Goal: Communication & Community: Answer question/provide support

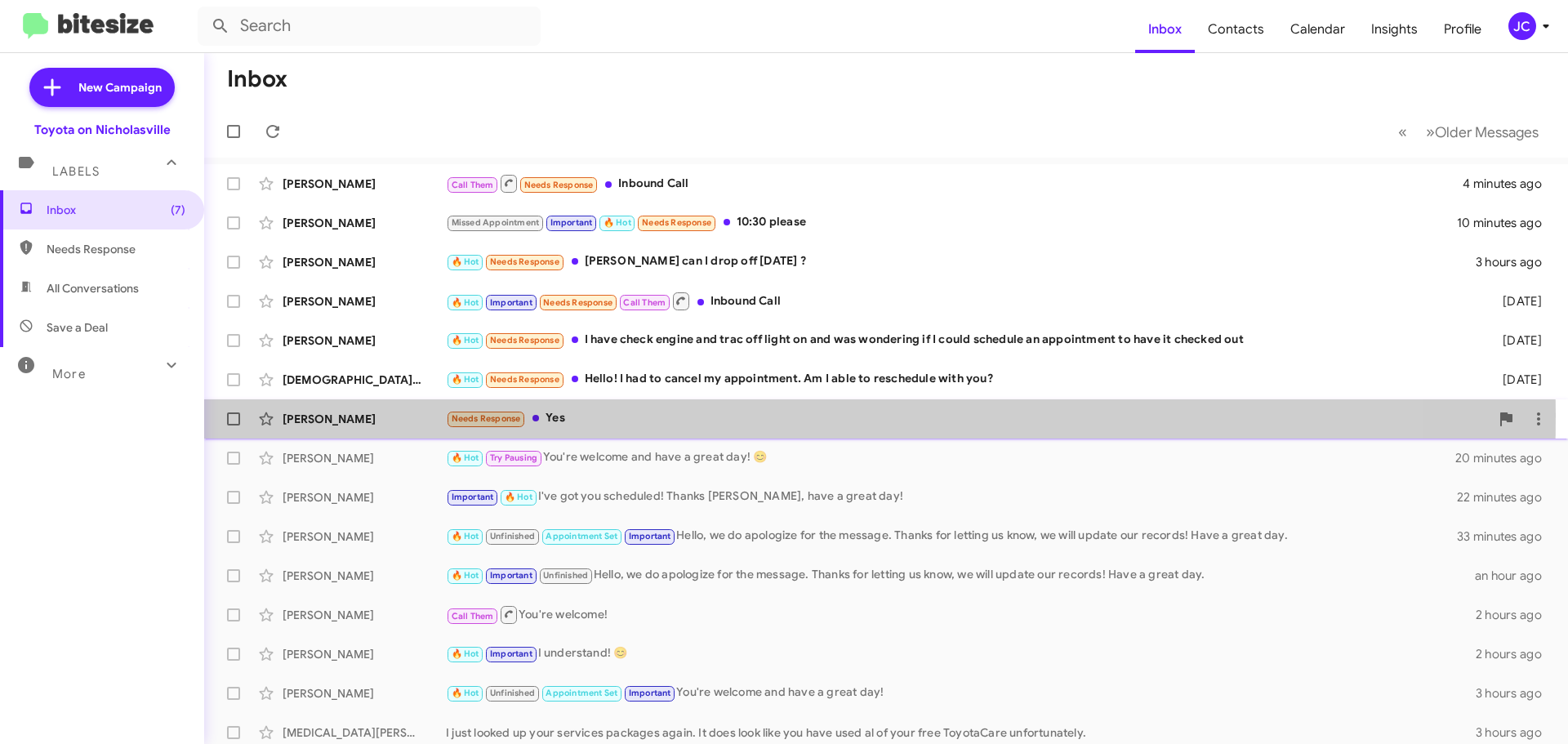
click at [348, 415] on div "[PERSON_NAME]" at bounding box center [363, 419] width 163 height 17
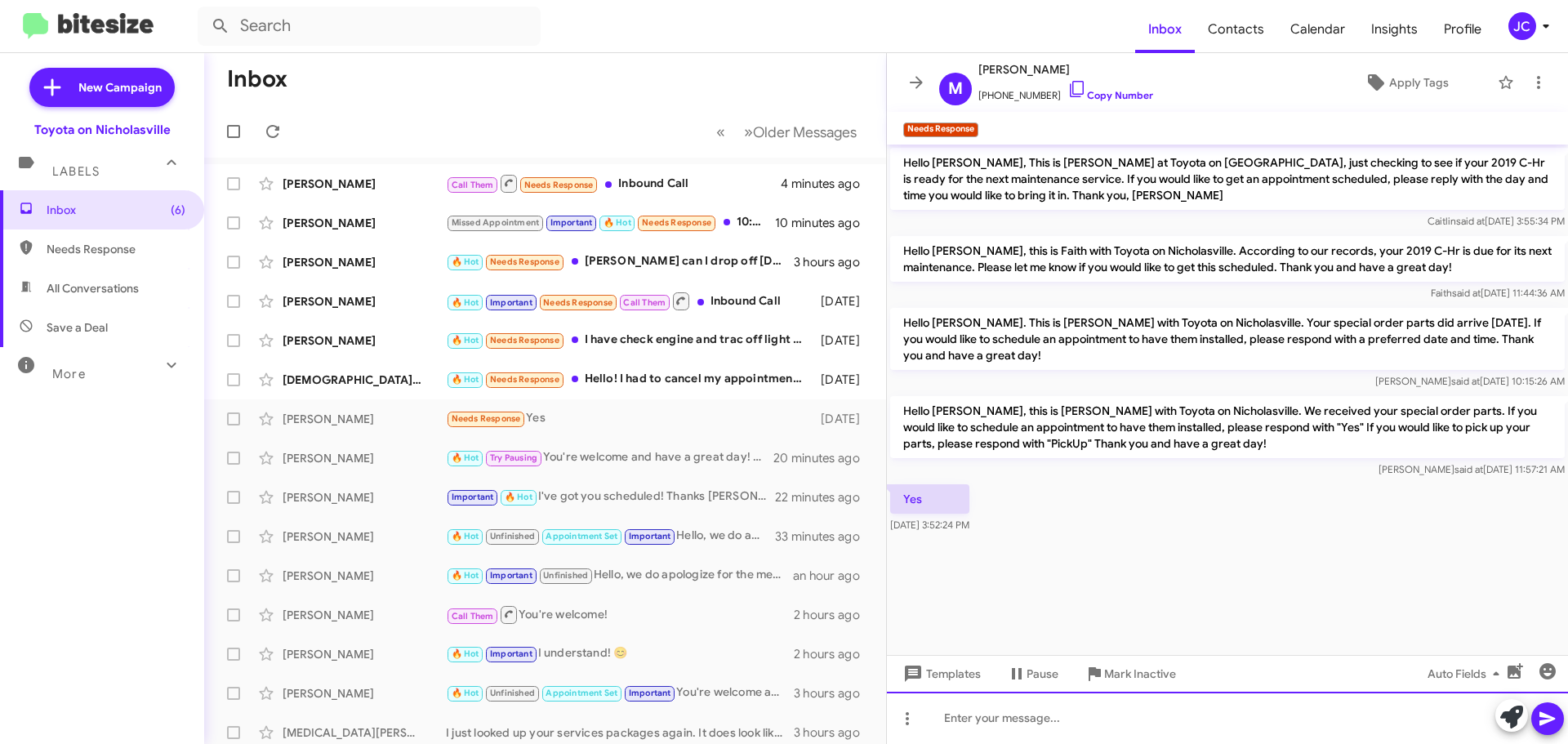
click at [962, 720] on div at bounding box center [1228, 717] width 682 height 53
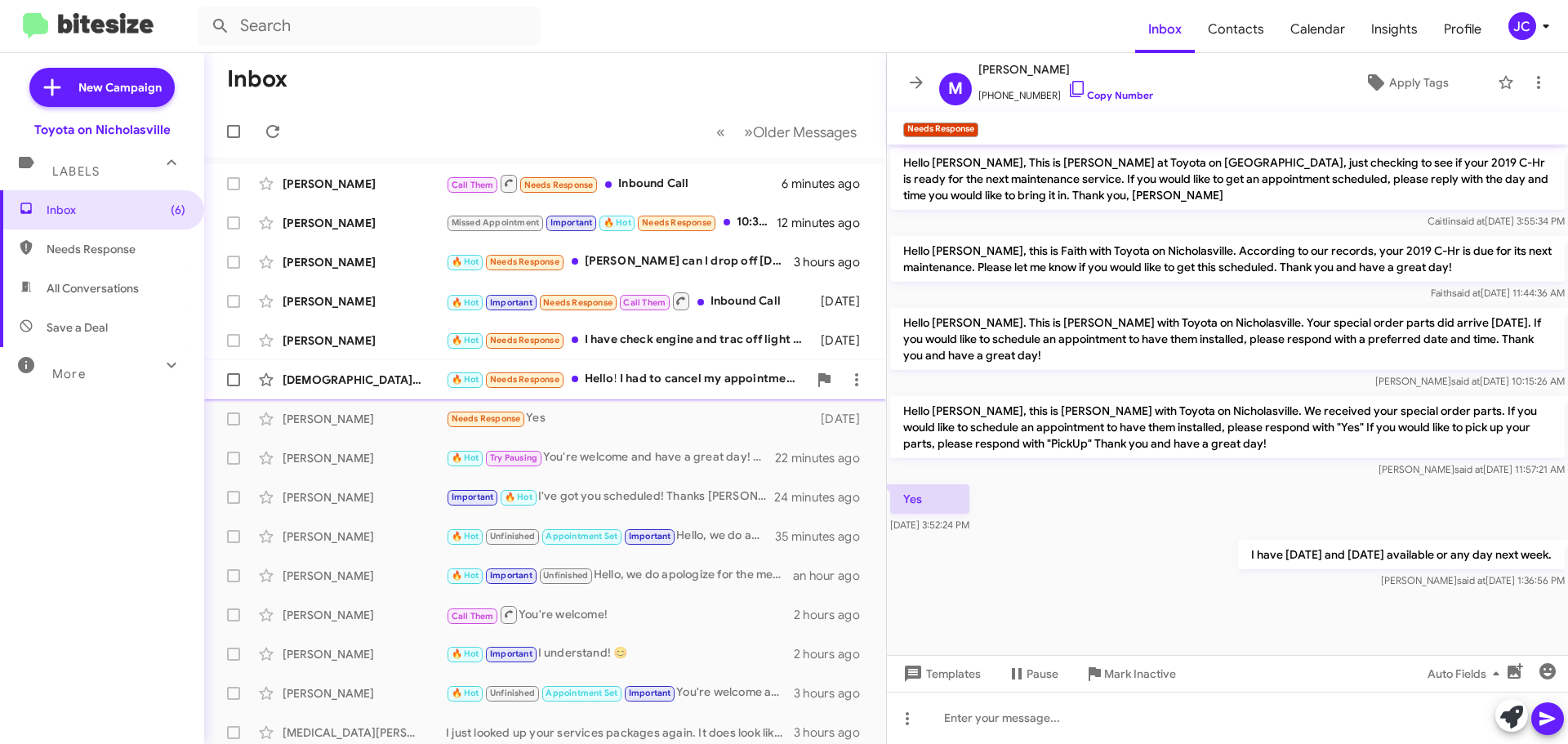
click at [400, 382] on div "[DEMOGRAPHIC_DATA][PERSON_NAME]" at bounding box center [363, 380] width 163 height 17
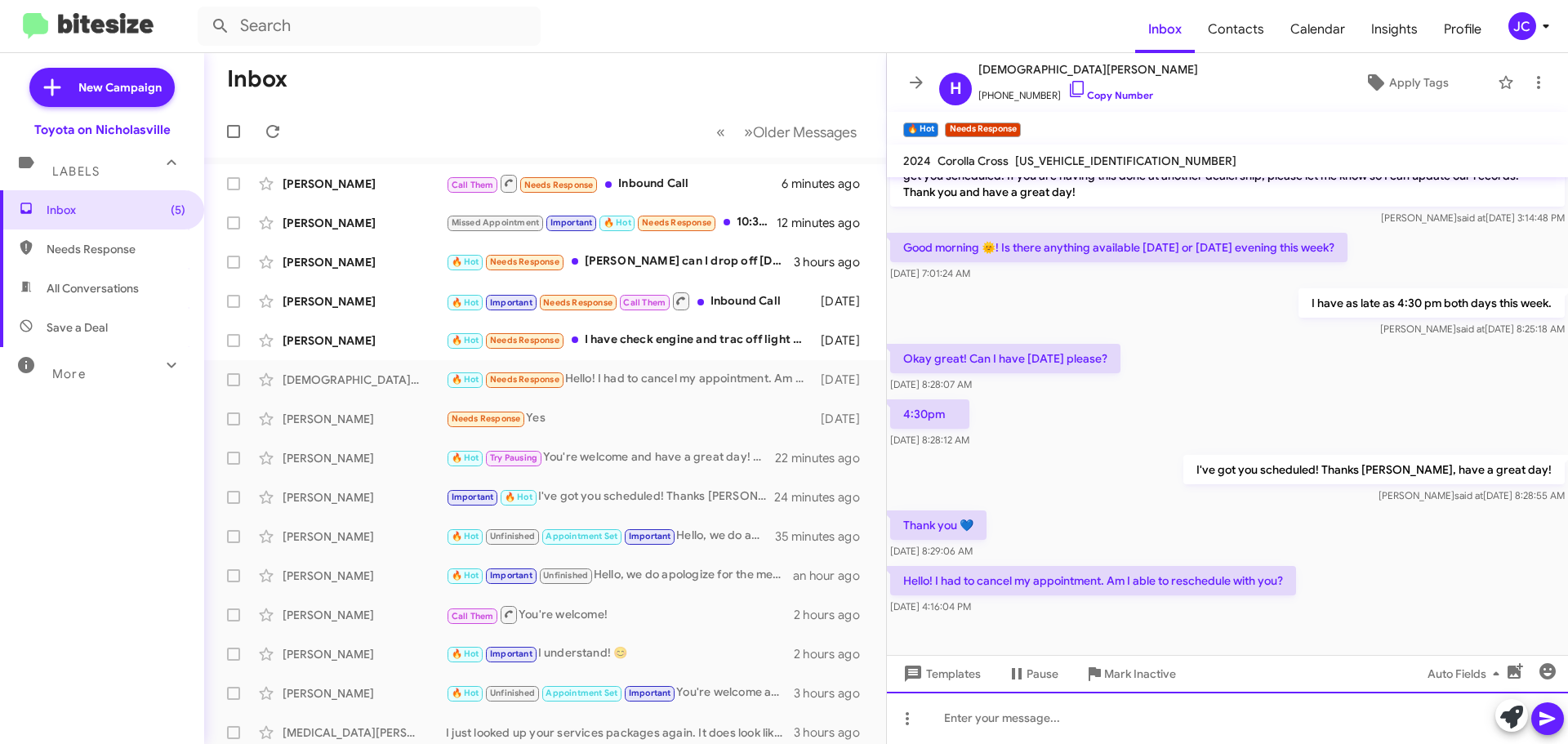
click at [1057, 713] on div at bounding box center [1228, 717] width 682 height 53
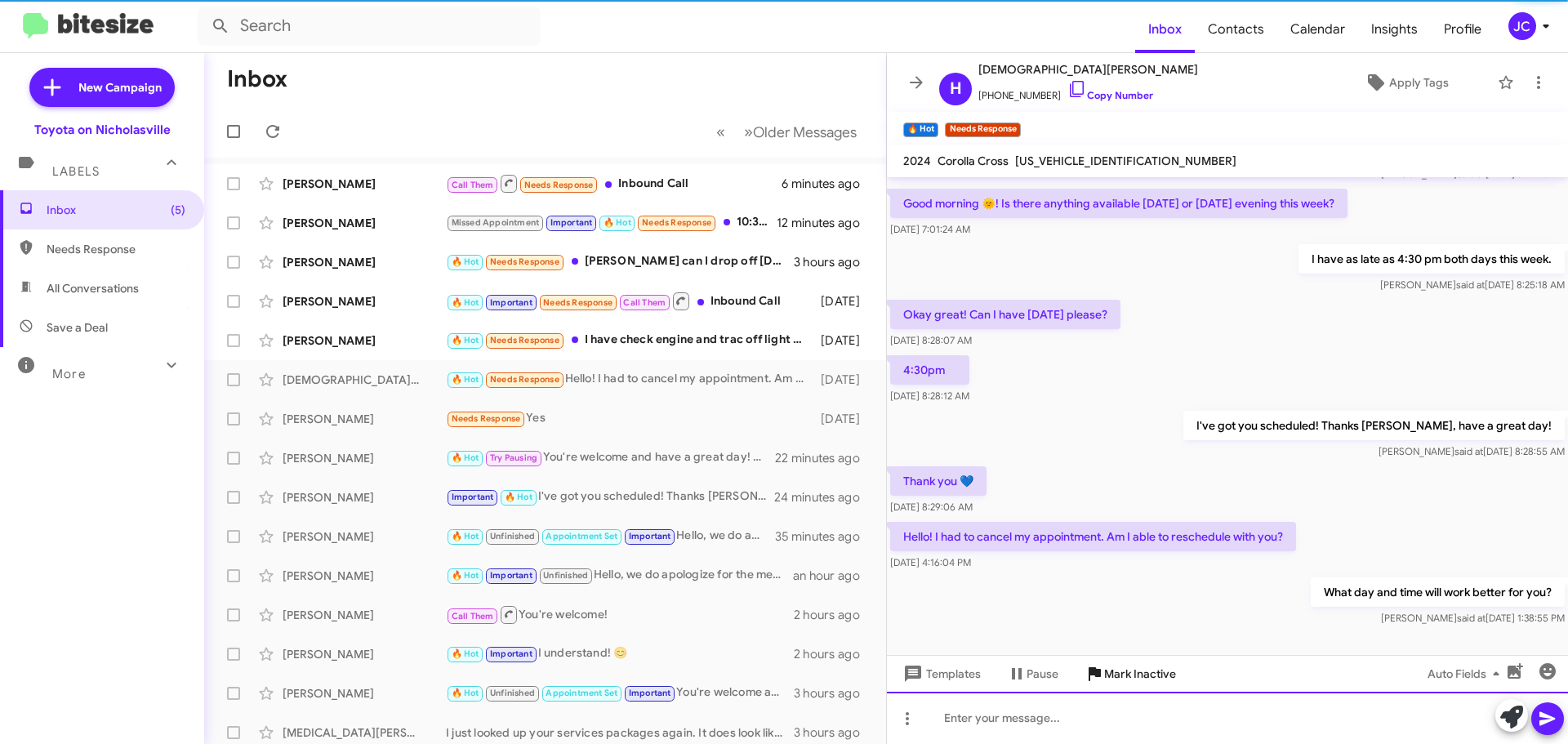
scroll to position [217, 0]
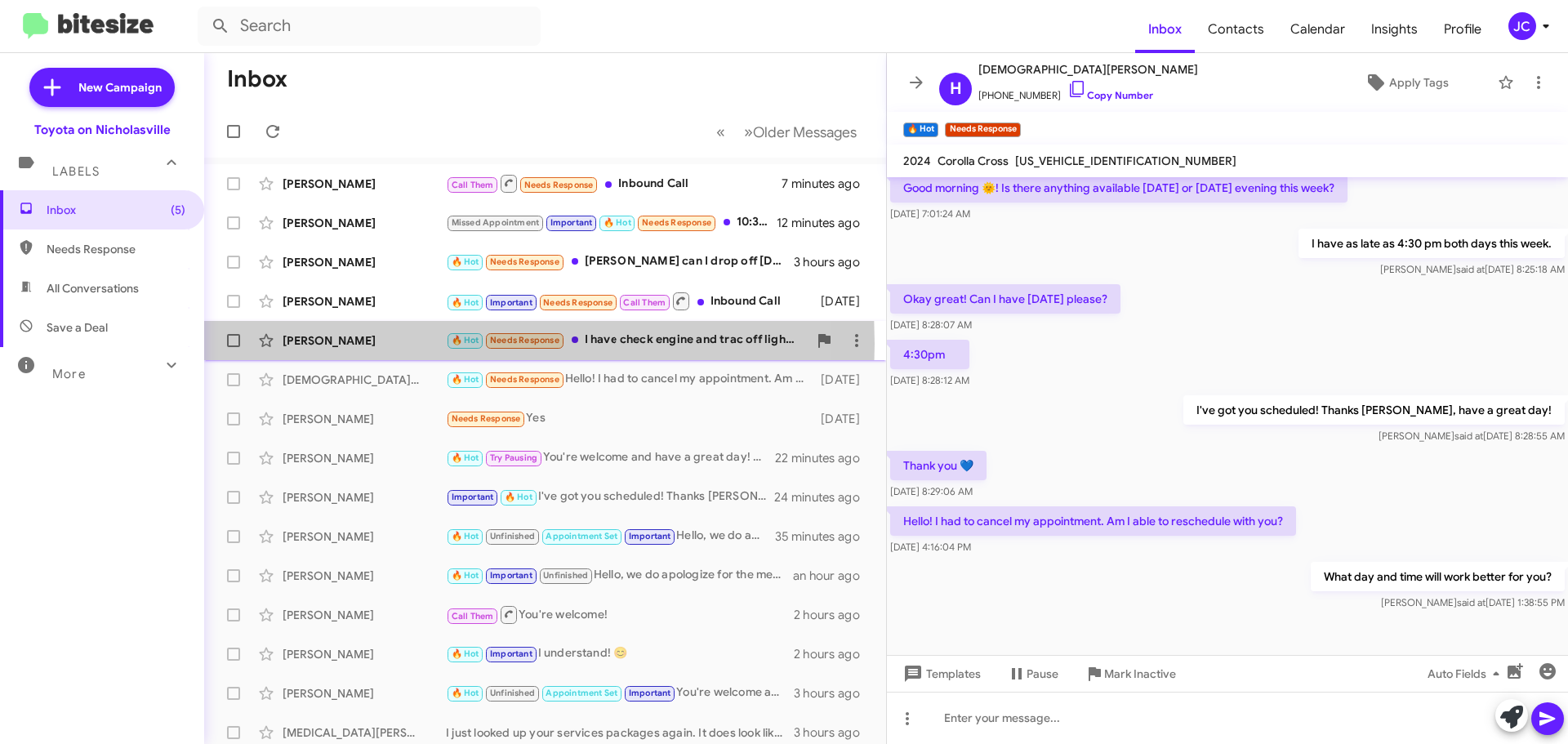
click at [334, 344] on div "[PERSON_NAME]" at bounding box center [363, 340] width 163 height 17
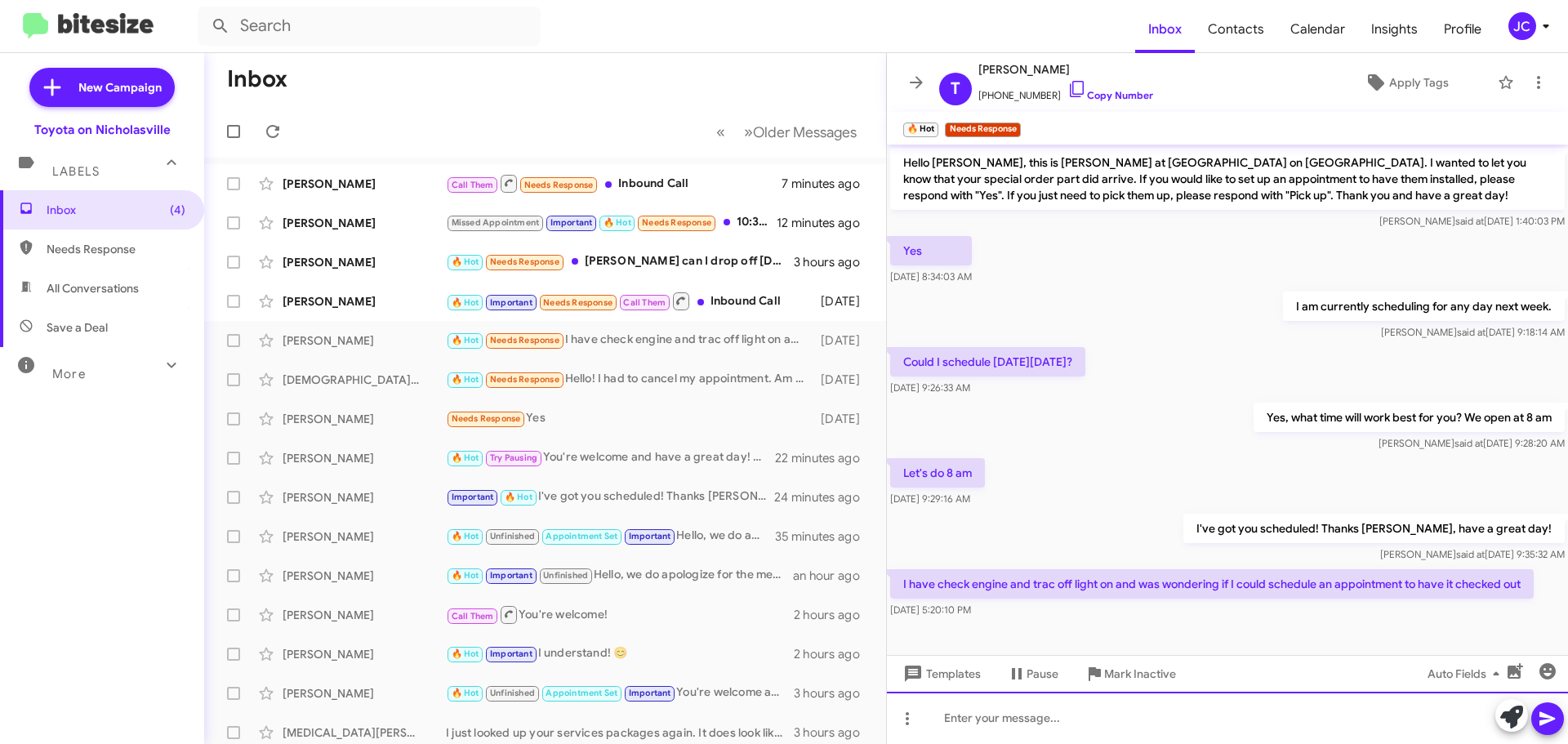
click at [1061, 731] on div at bounding box center [1228, 717] width 682 height 53
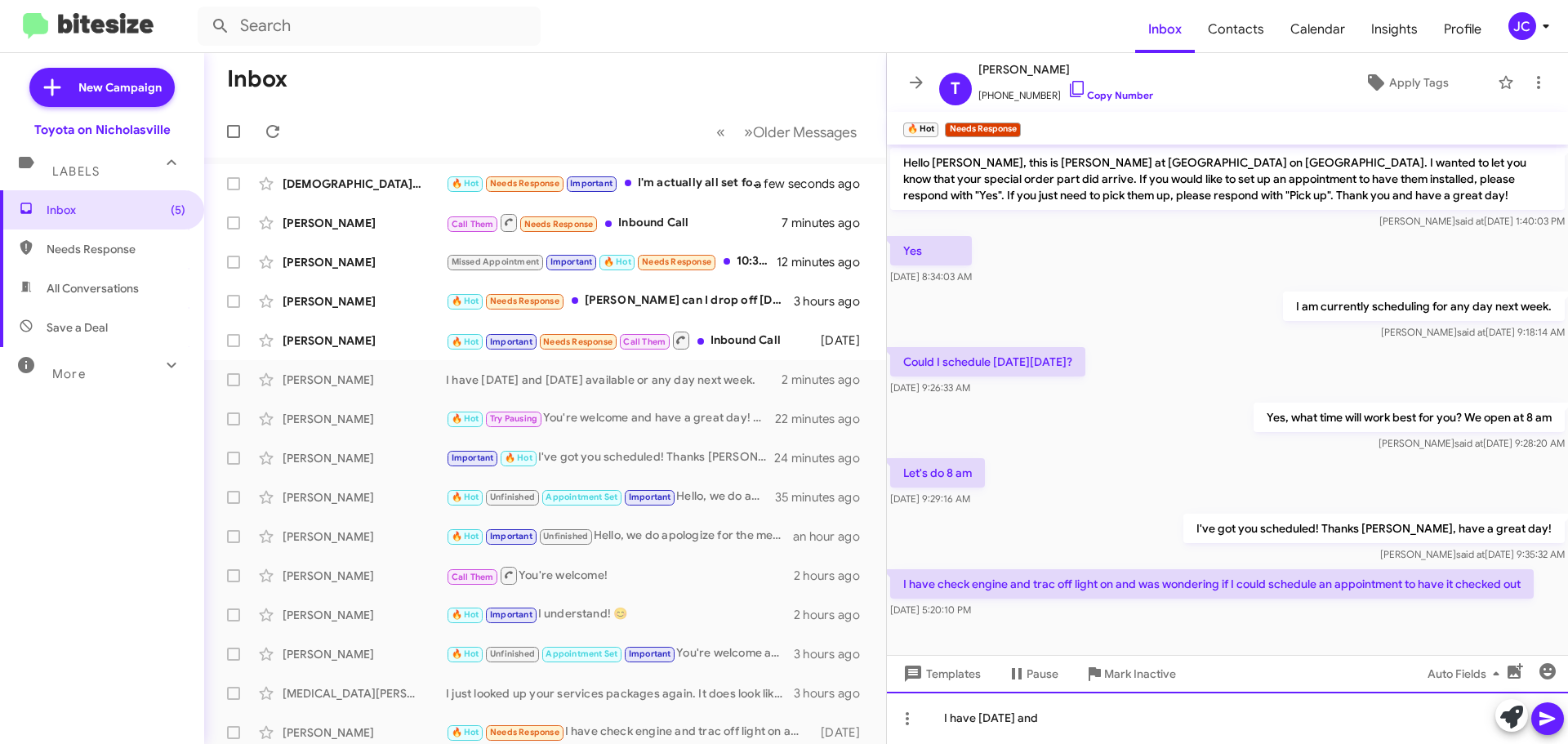
click at [1134, 718] on div "I have [DATE] and" at bounding box center [1228, 717] width 682 height 53
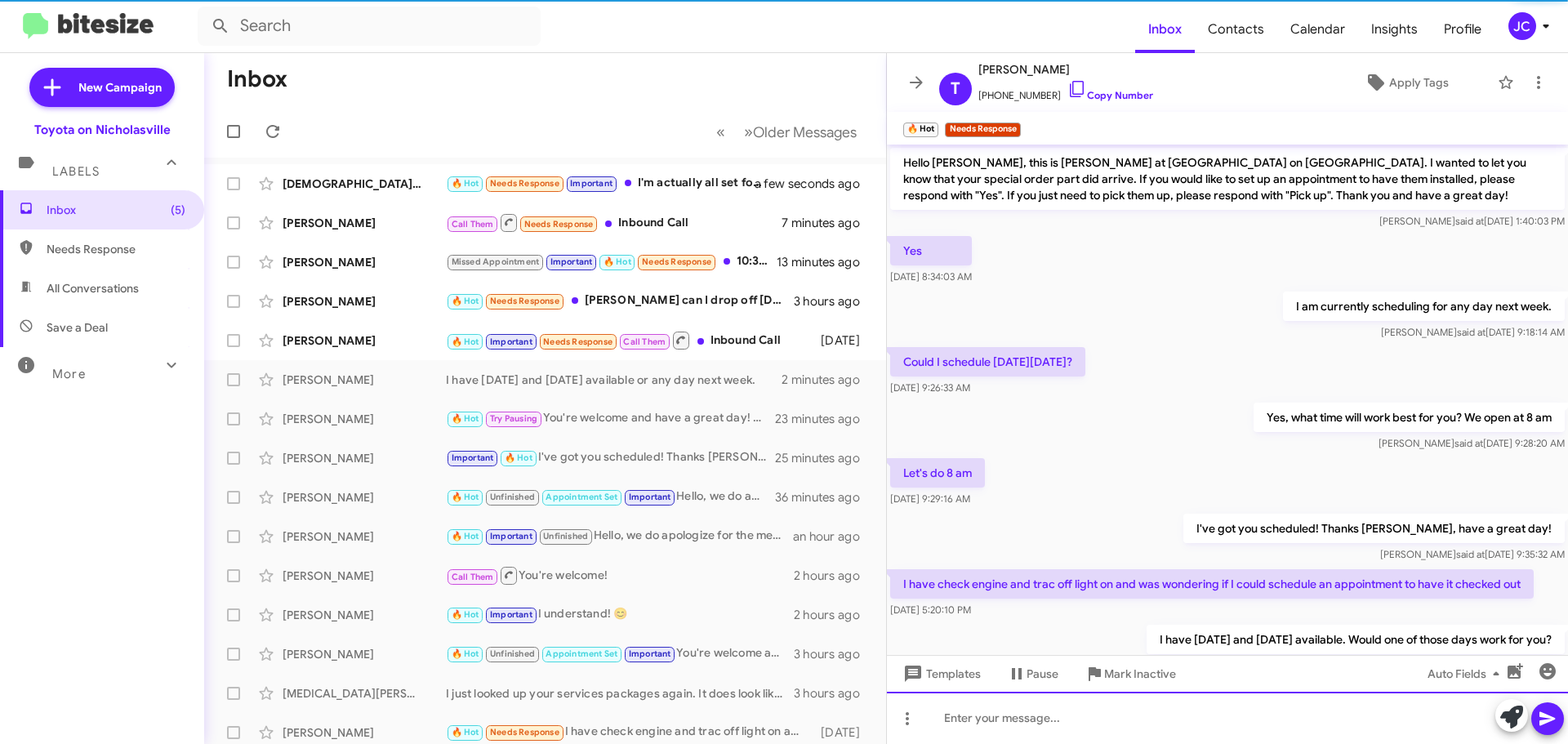
scroll to position [59, 0]
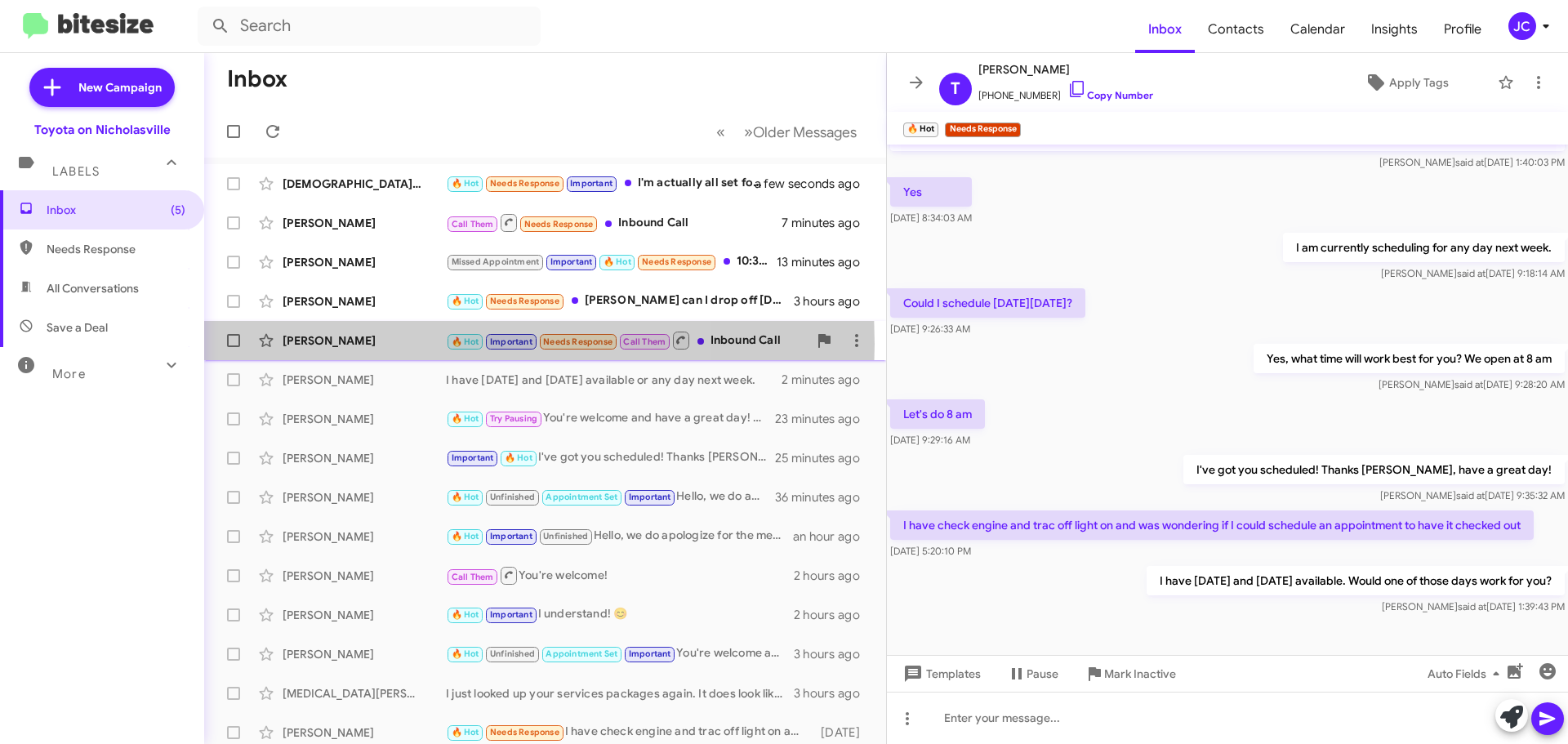
click at [377, 344] on div "[PERSON_NAME]" at bounding box center [363, 340] width 163 height 17
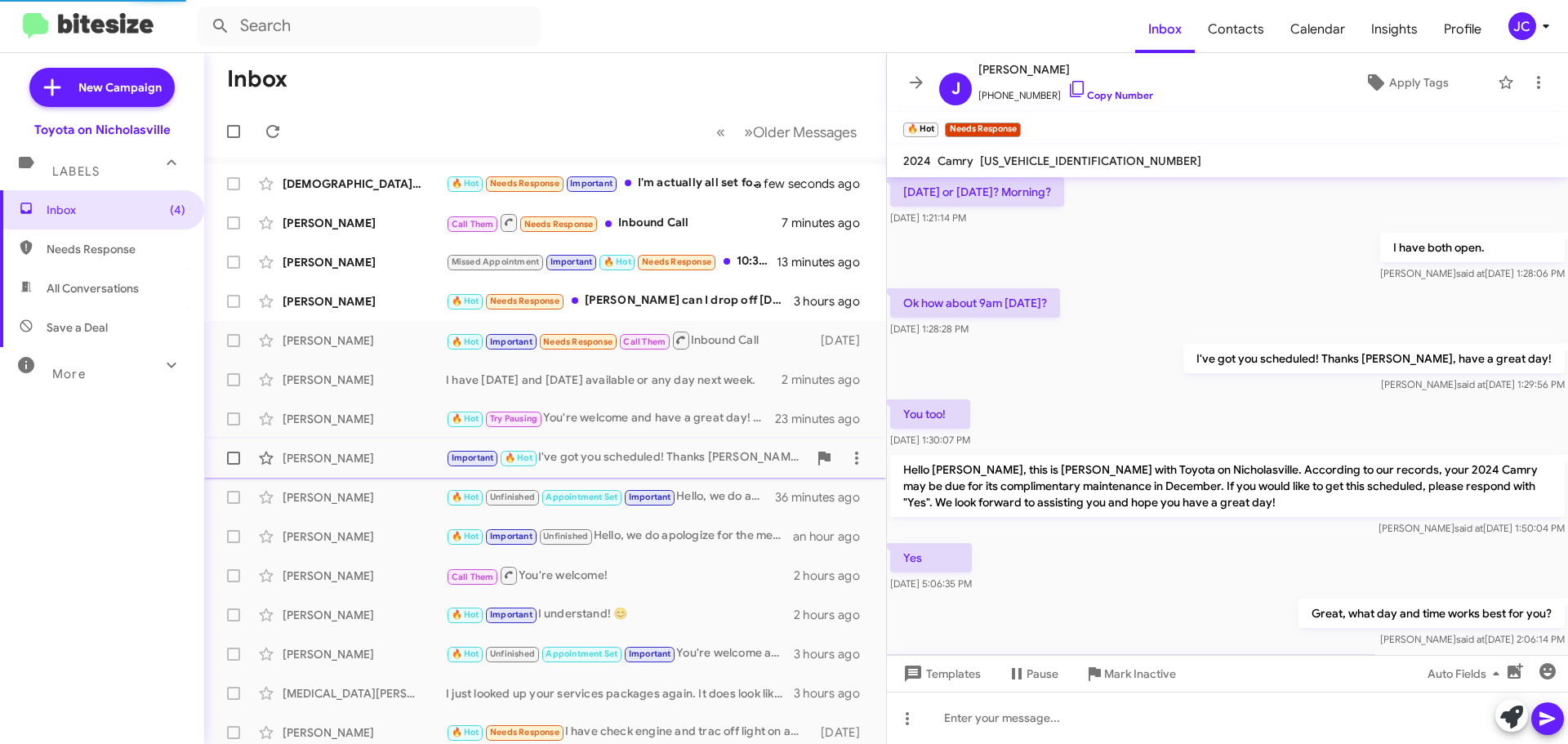
scroll to position [885, 0]
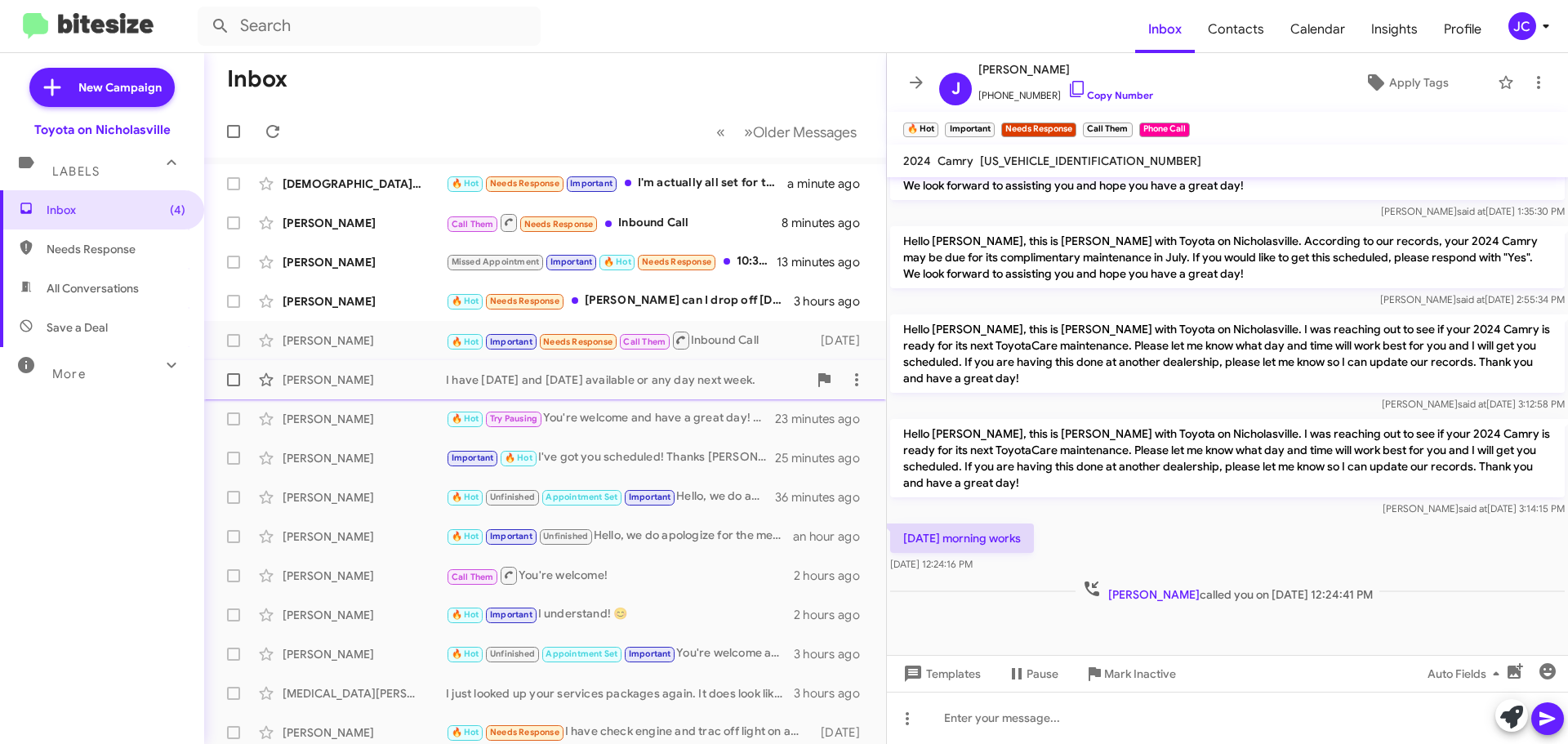
drag, startPoint x: 371, startPoint y: 313, endPoint x: 382, endPoint y: 360, distance: 48.3
click at [371, 313] on div "[PERSON_NAME] 🔥 Hot Needs Response [PERSON_NAME] can I drop off [DATE] ? 3 hour…" at bounding box center [545, 301] width 656 height 32
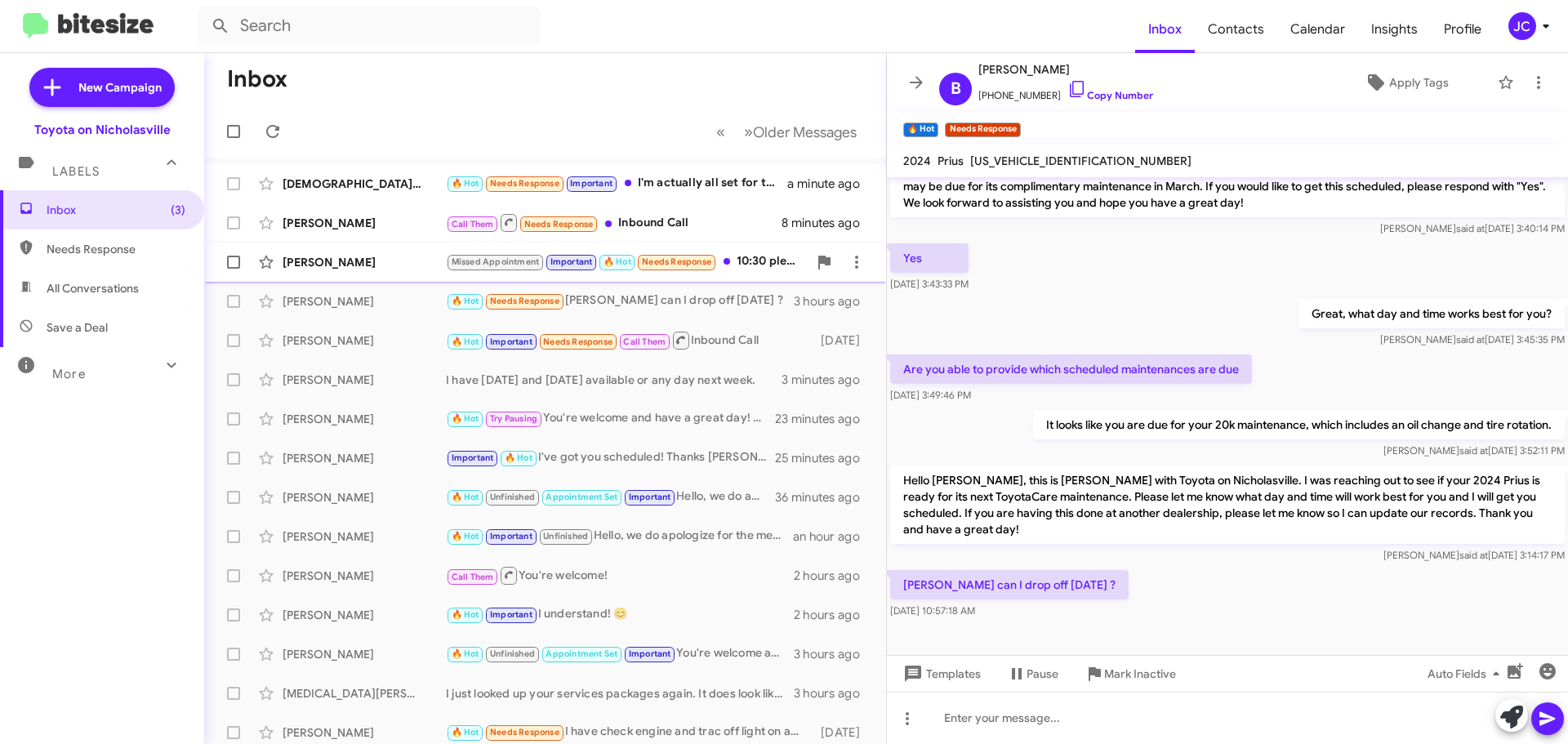
click at [370, 265] on div "[PERSON_NAME]" at bounding box center [363, 262] width 163 height 17
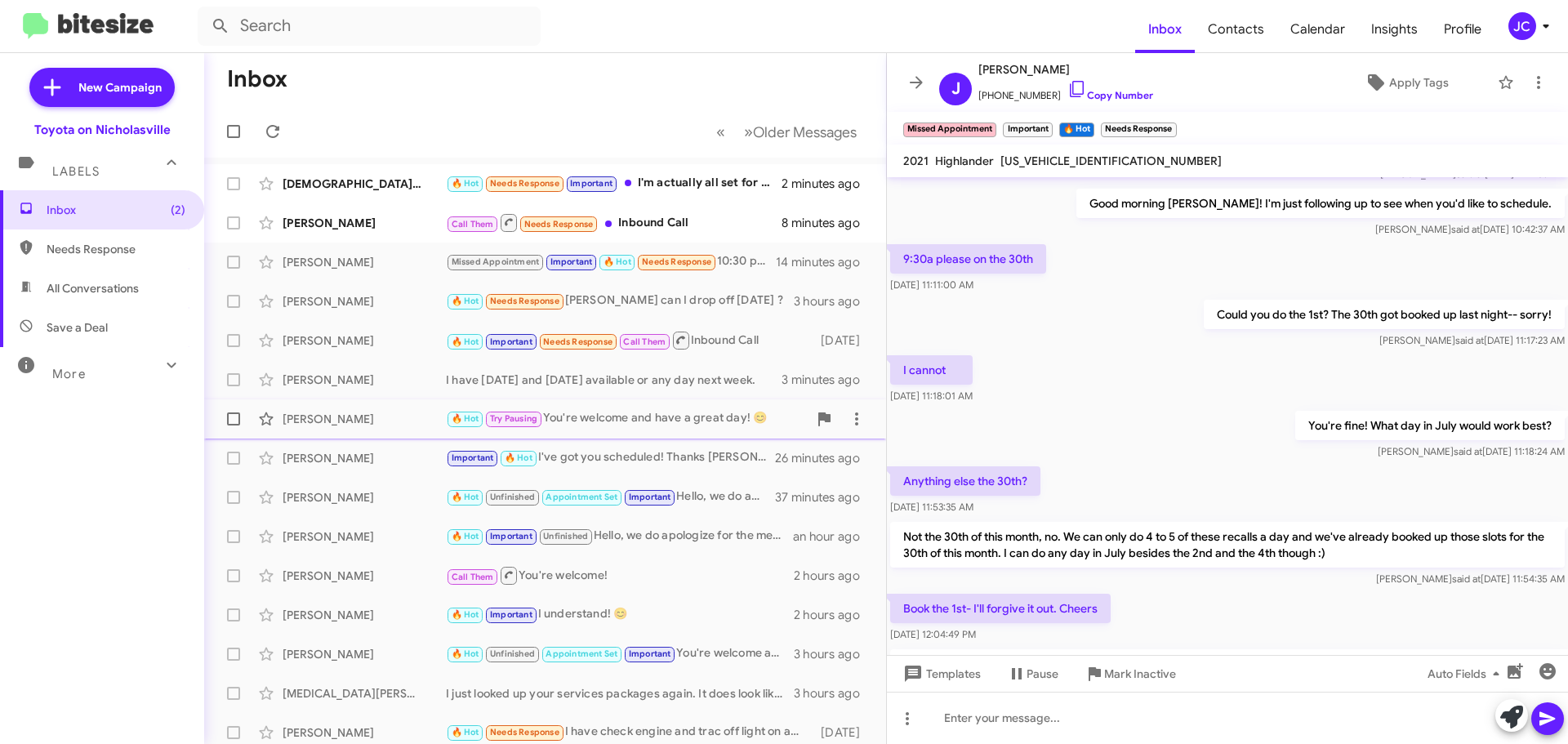
scroll to position [380, 0]
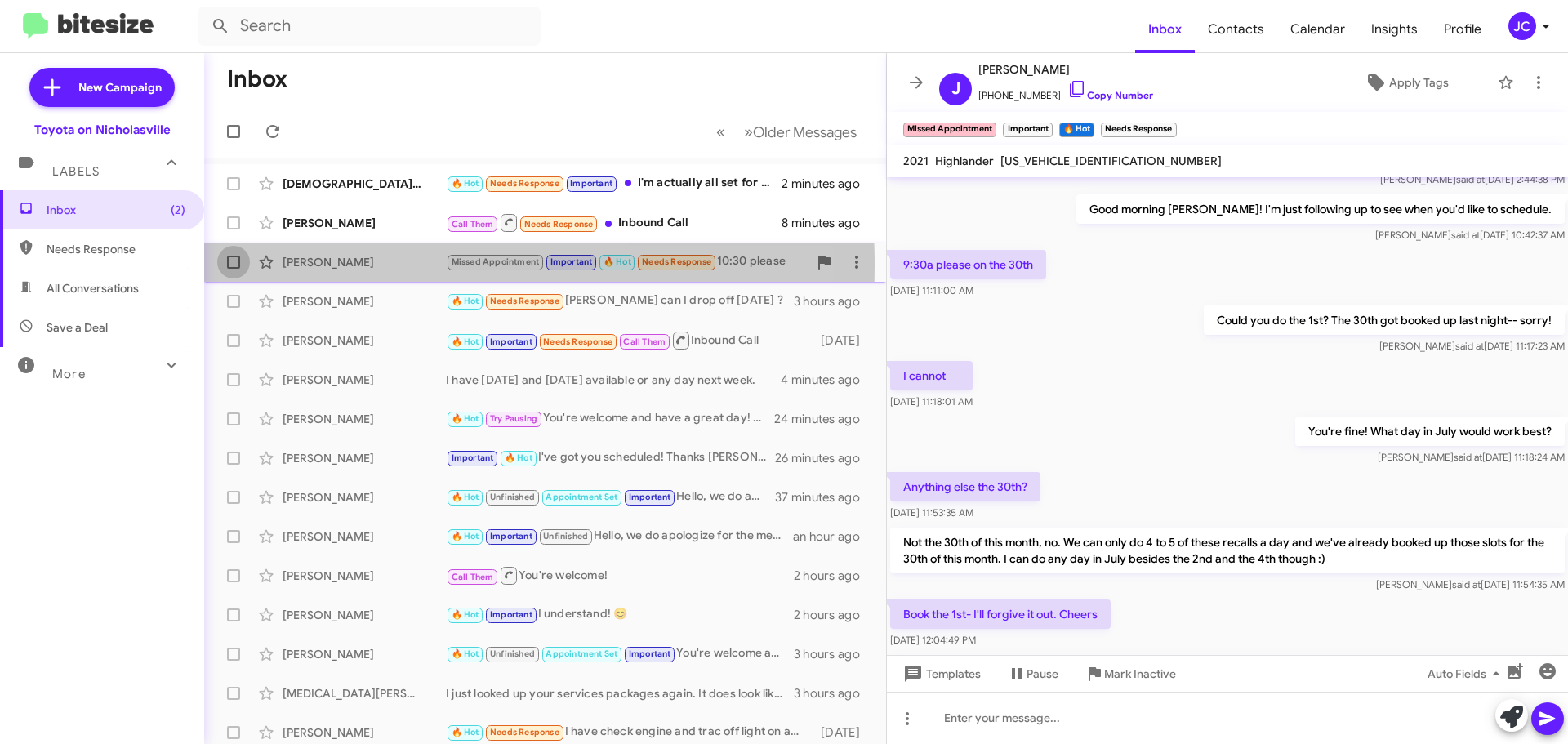
click at [232, 266] on span at bounding box center [233, 262] width 13 height 13
click at [232, 268] on input "checkbox" at bounding box center [232, 268] width 1 height 1
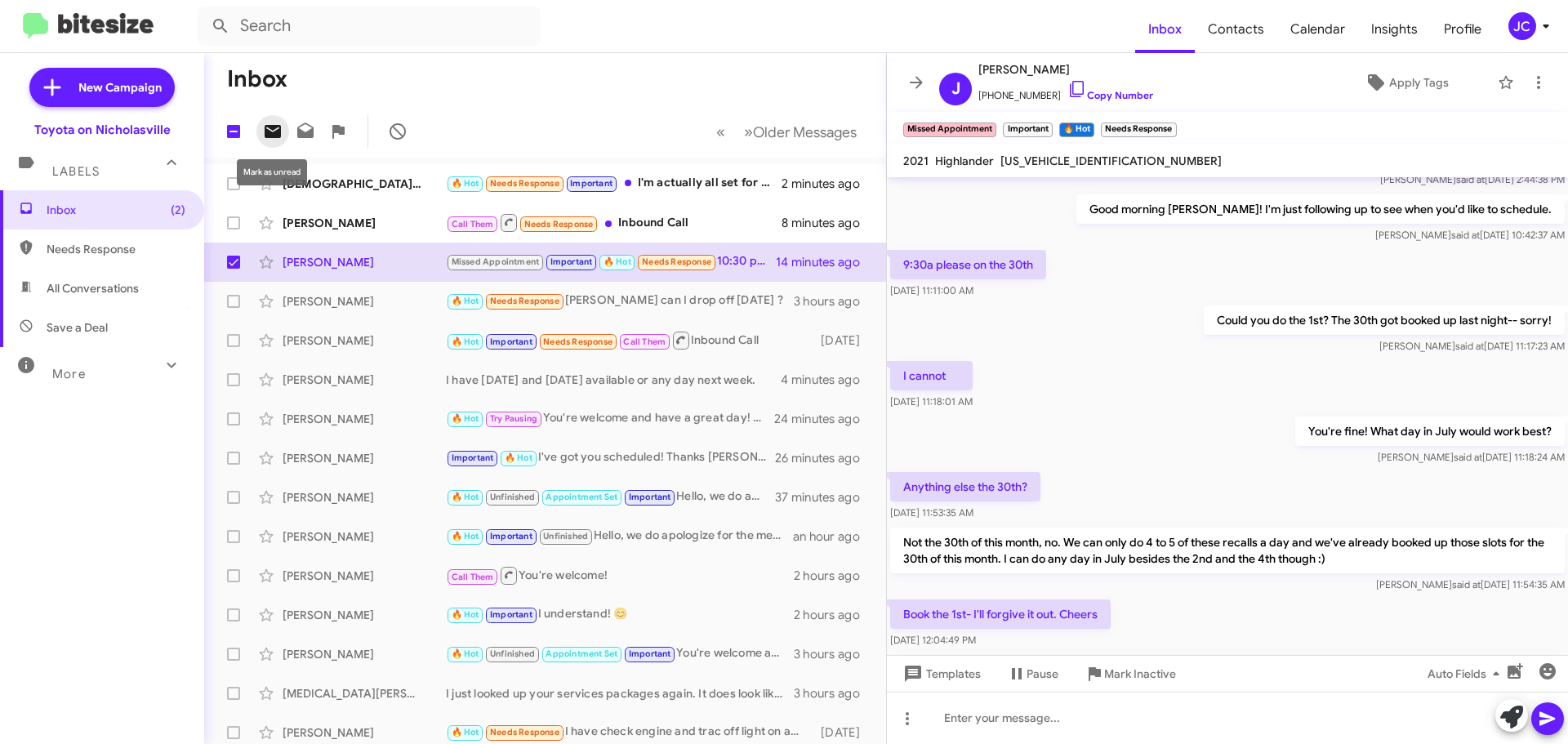
click at [267, 130] on icon at bounding box center [273, 131] width 17 height 13
click at [355, 226] on div "[PERSON_NAME]" at bounding box center [363, 223] width 163 height 17
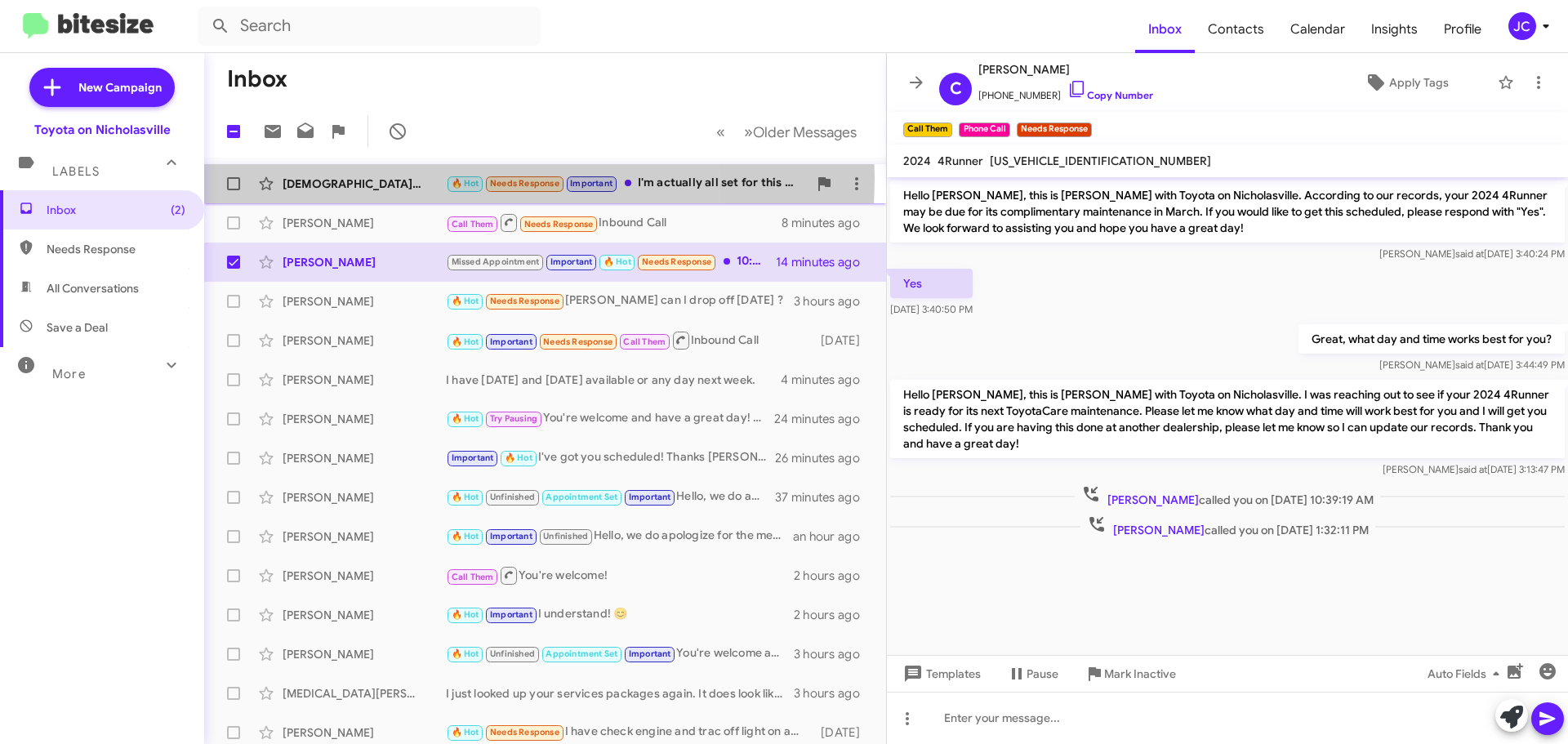
click at [382, 177] on div "[DEMOGRAPHIC_DATA][PERSON_NAME]" at bounding box center [363, 183] width 163 height 17
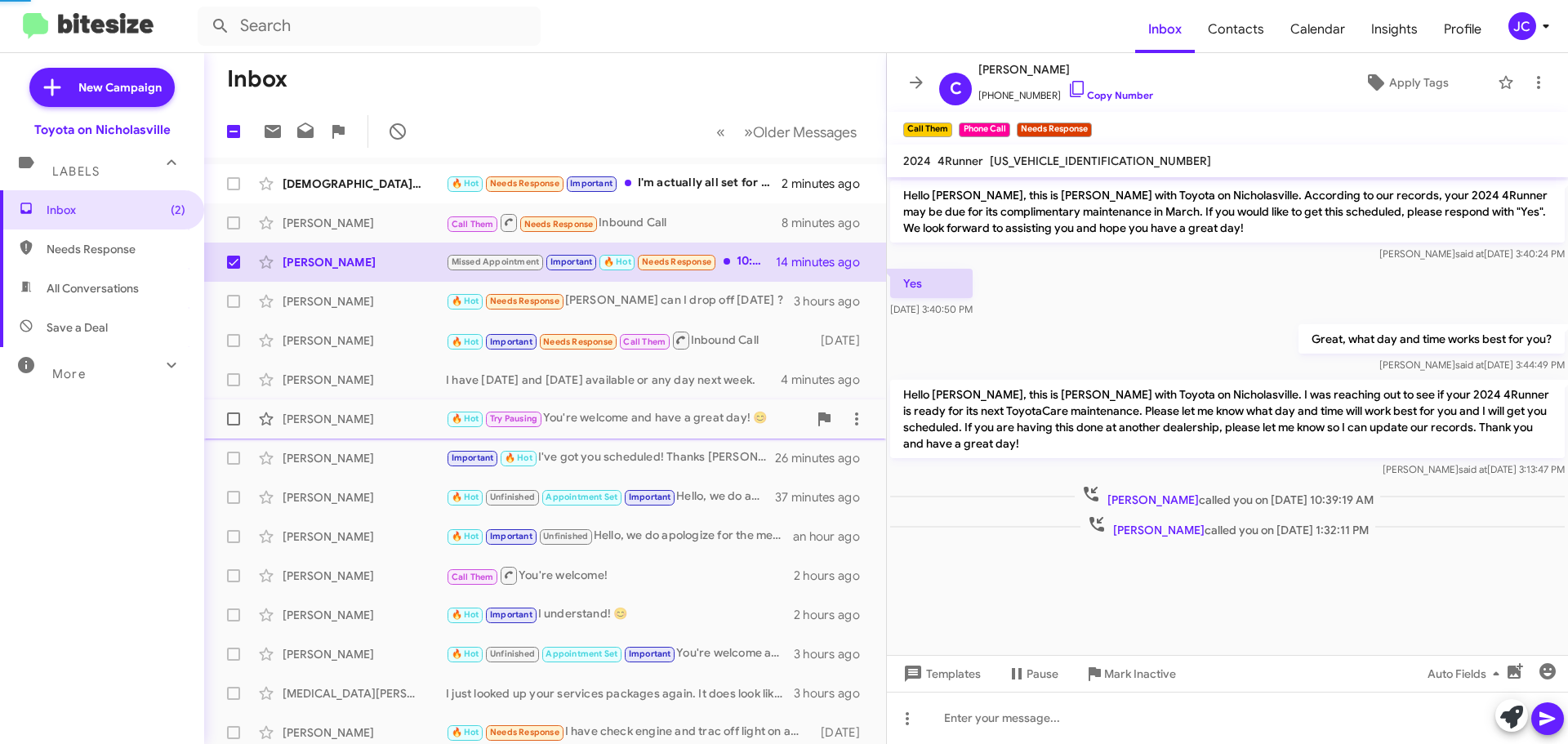
scroll to position [276, 0]
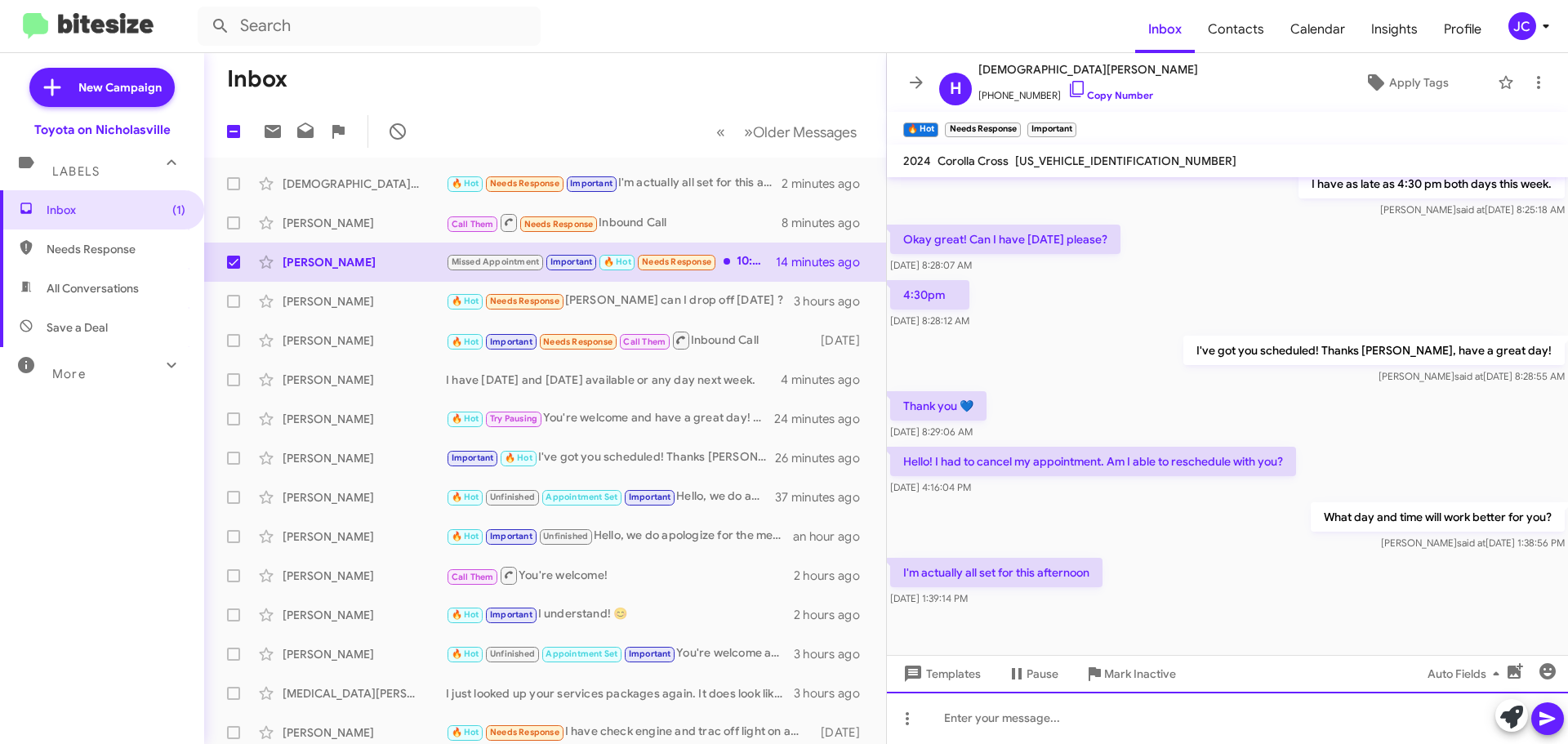
click at [1081, 720] on div at bounding box center [1228, 717] width 682 height 53
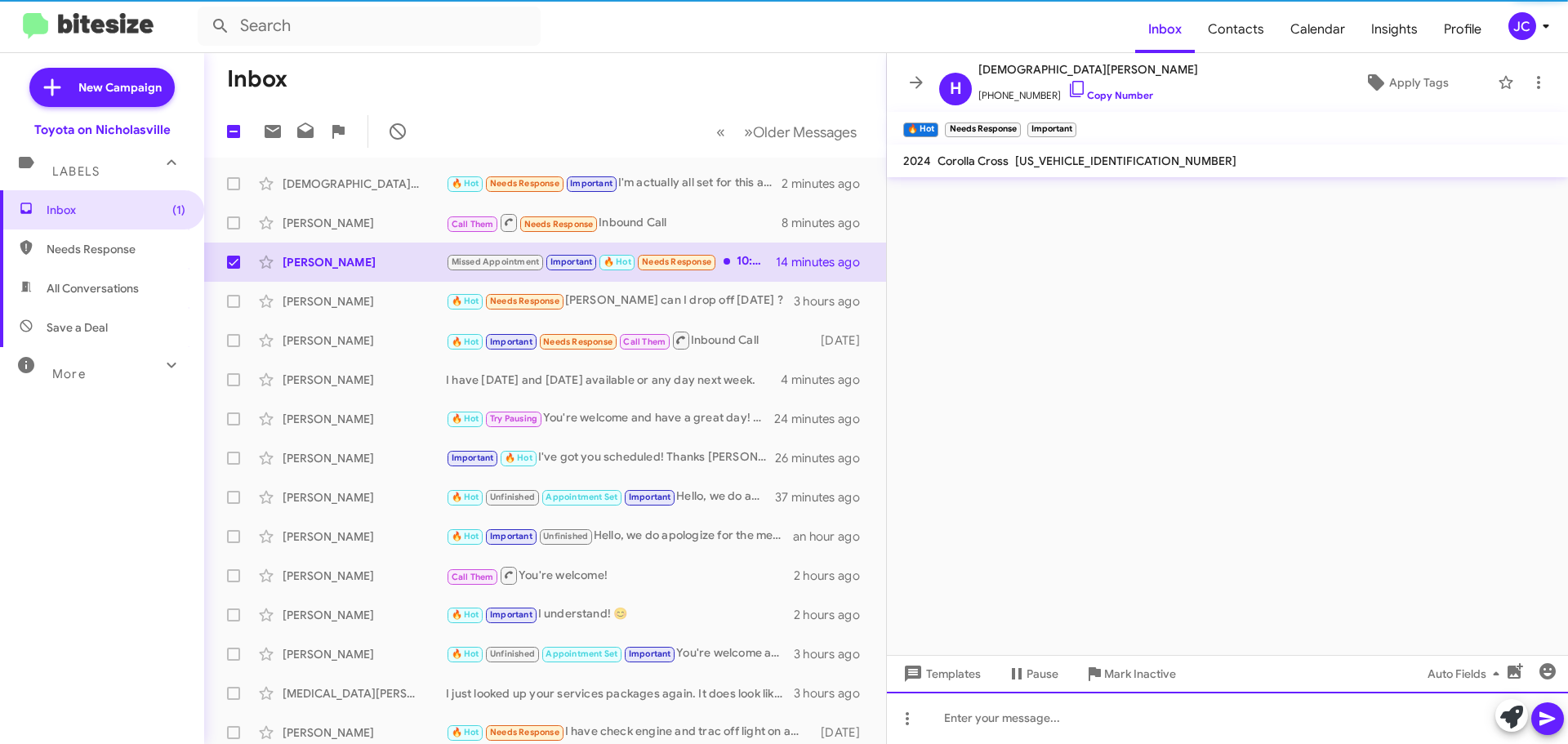
scroll to position [0, 0]
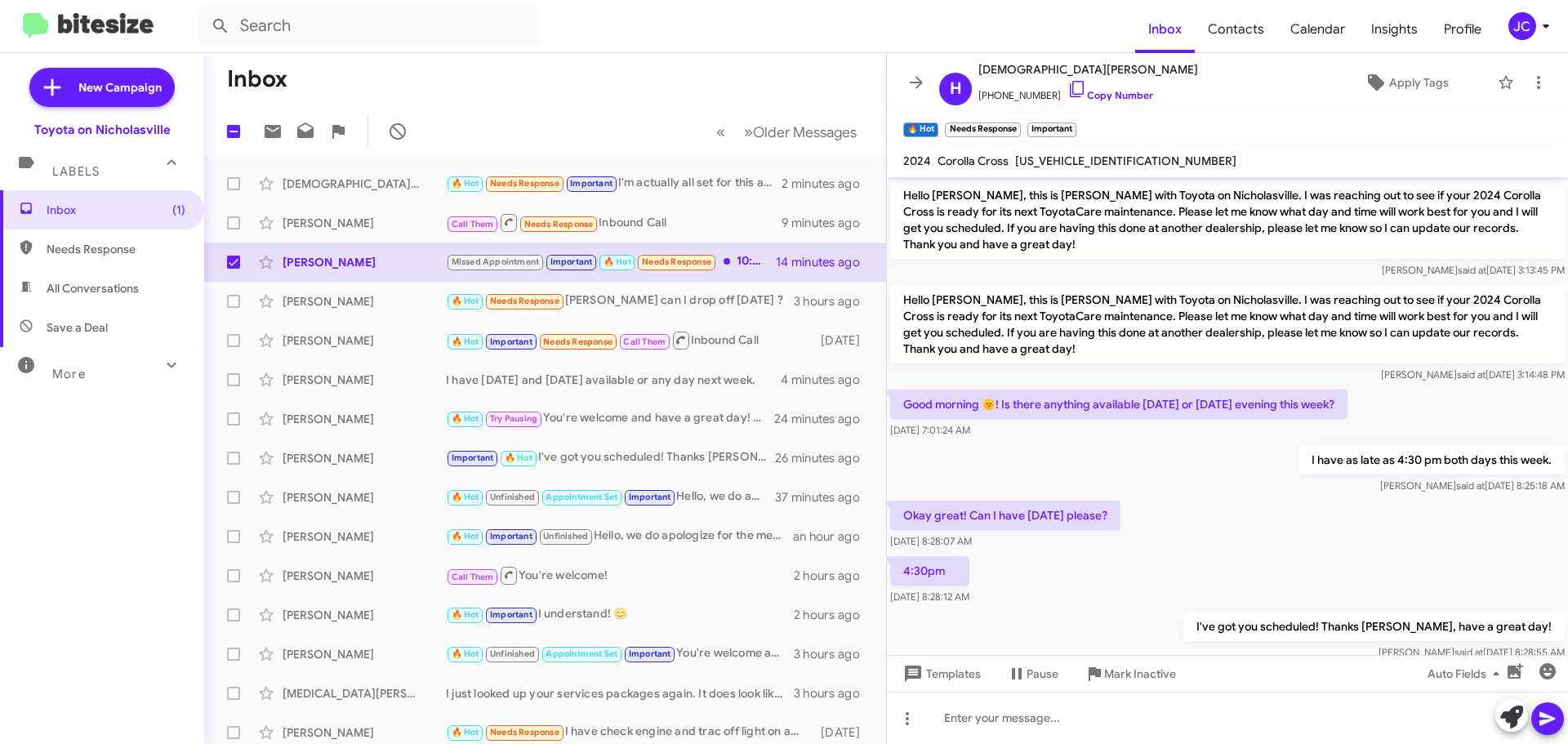
drag, startPoint x: 122, startPoint y: 202, endPoint x: 98, endPoint y: 187, distance: 28.3
click at [122, 202] on span "Inbox (1)" at bounding box center [115, 210] width 139 height 17
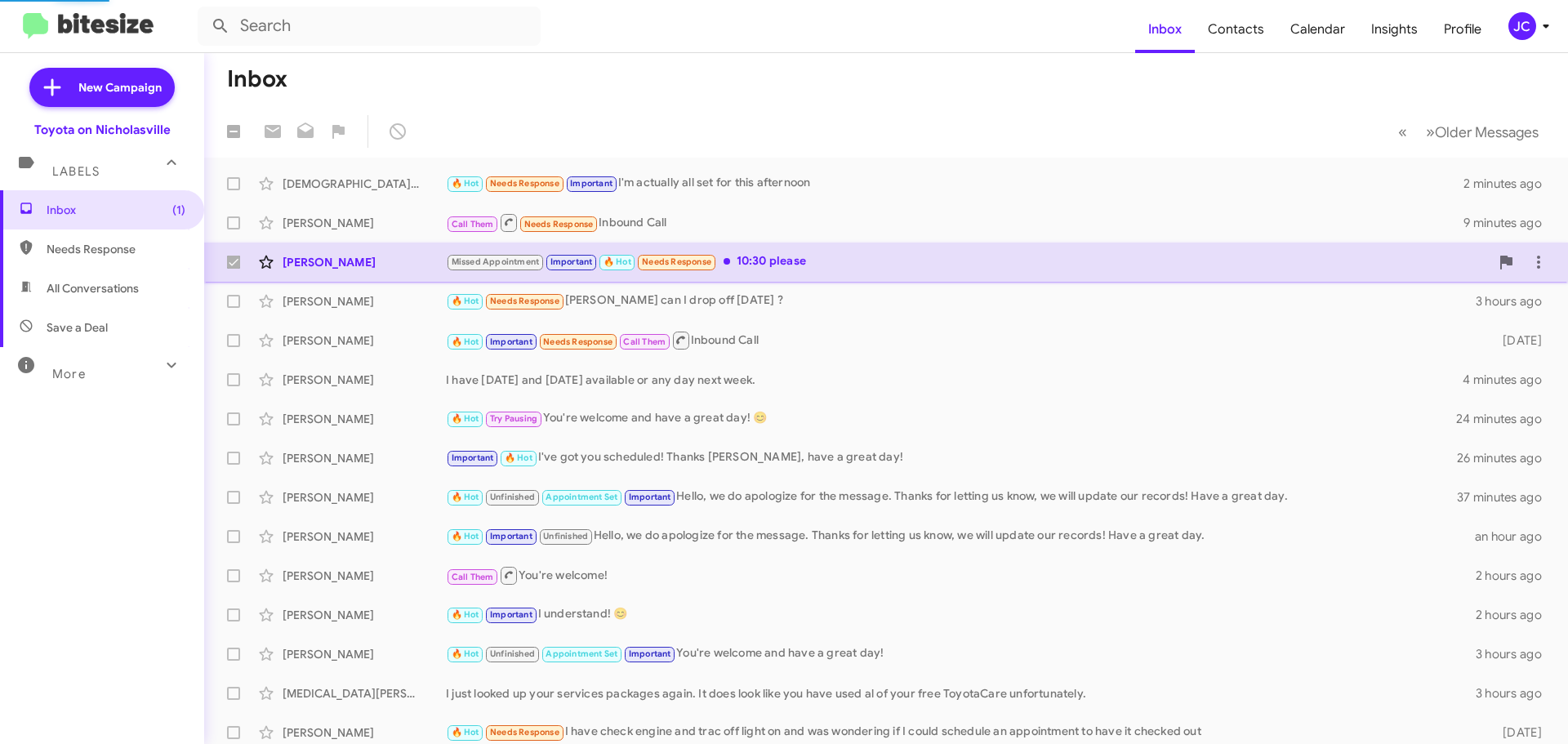
checkbox input "false"
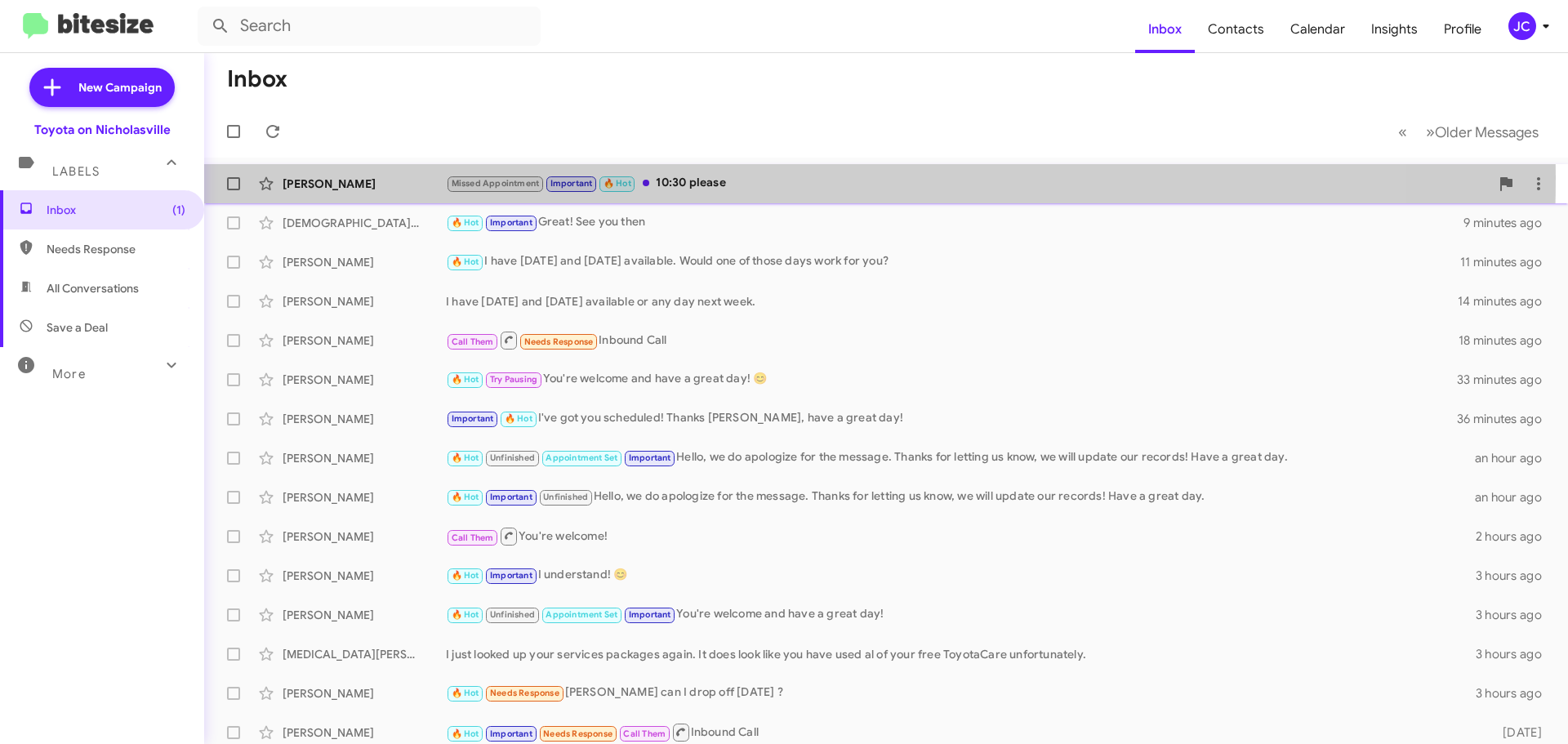
click at [339, 176] on div "[PERSON_NAME]" at bounding box center [363, 183] width 163 height 17
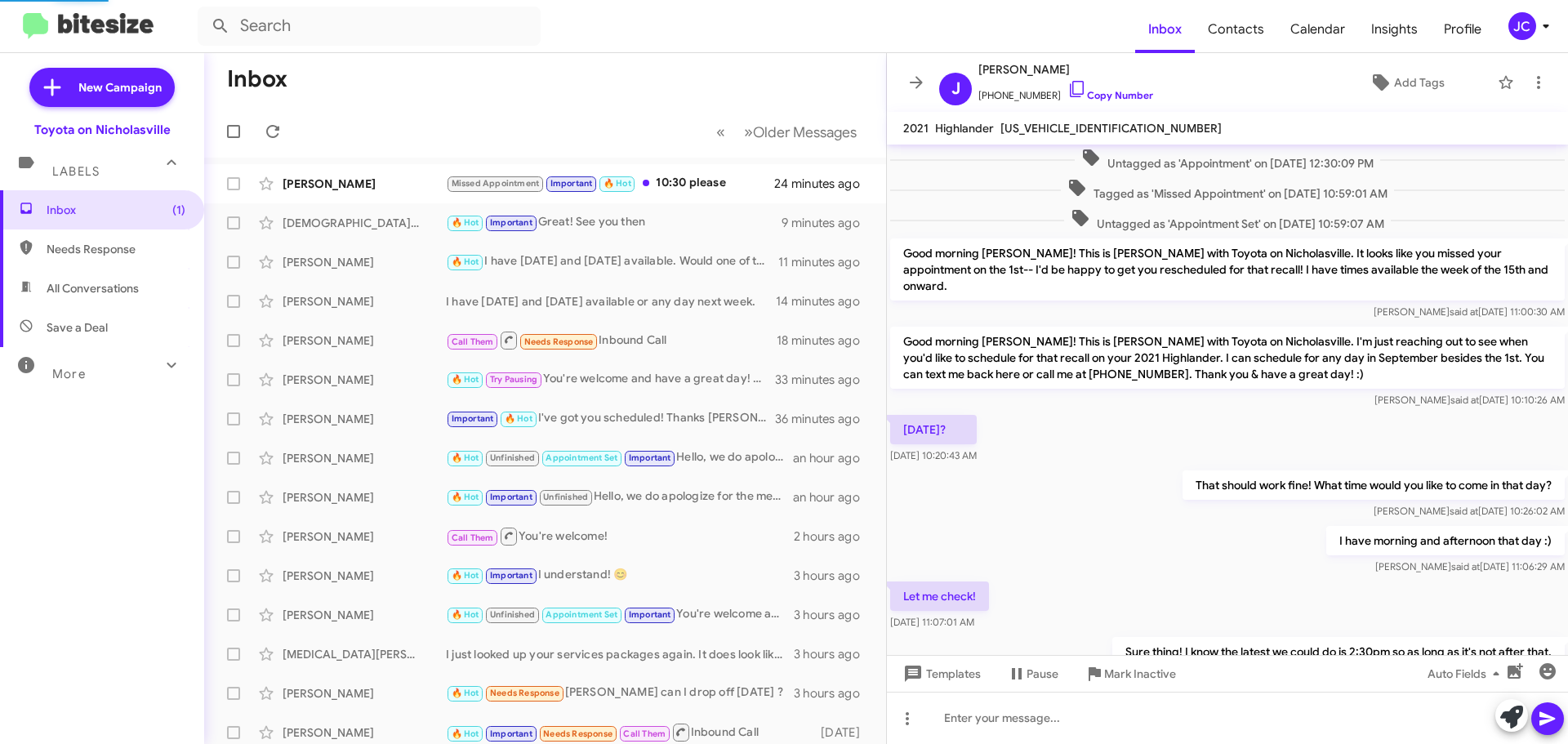
scroll to position [637, 0]
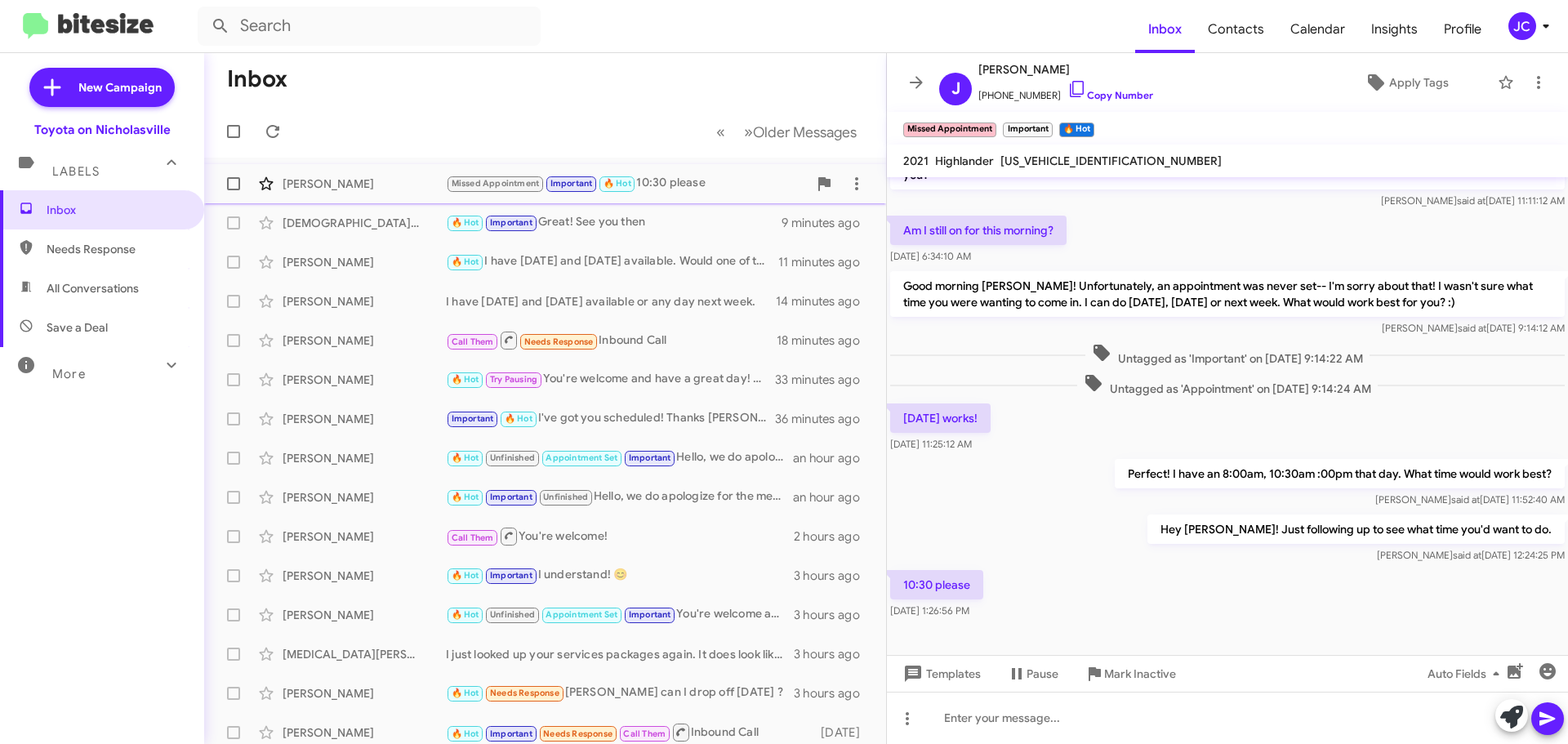
drag, startPoint x: 235, startPoint y: 184, endPoint x: 258, endPoint y: 178, distance: 23.8
click at [235, 184] on span at bounding box center [233, 183] width 13 height 13
click at [233, 190] on input "checkbox" at bounding box center [232, 190] width 1 height 1
checkbox input "true"
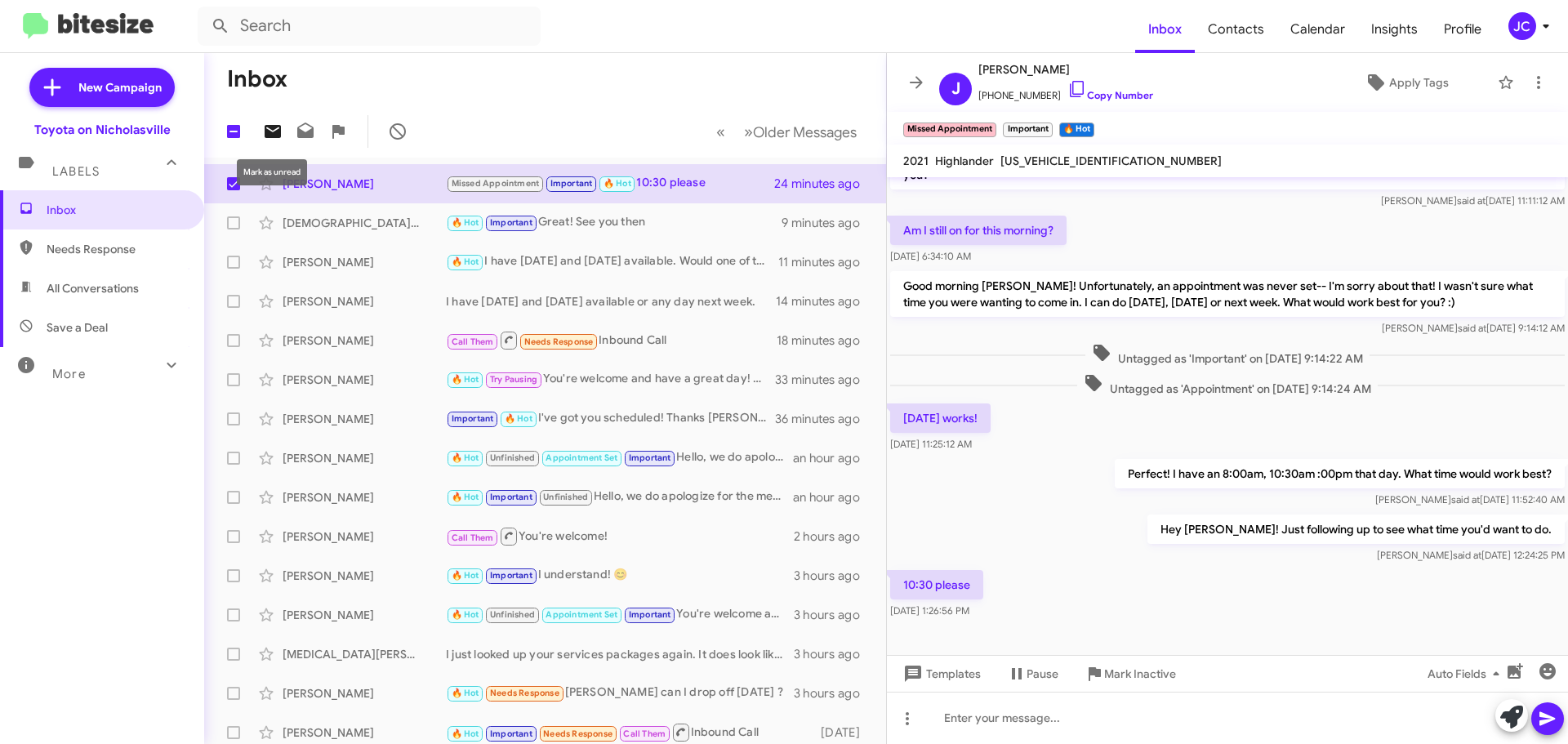
click at [279, 131] on icon at bounding box center [273, 131] width 17 height 13
